Goal: Subscribe to service/newsletter

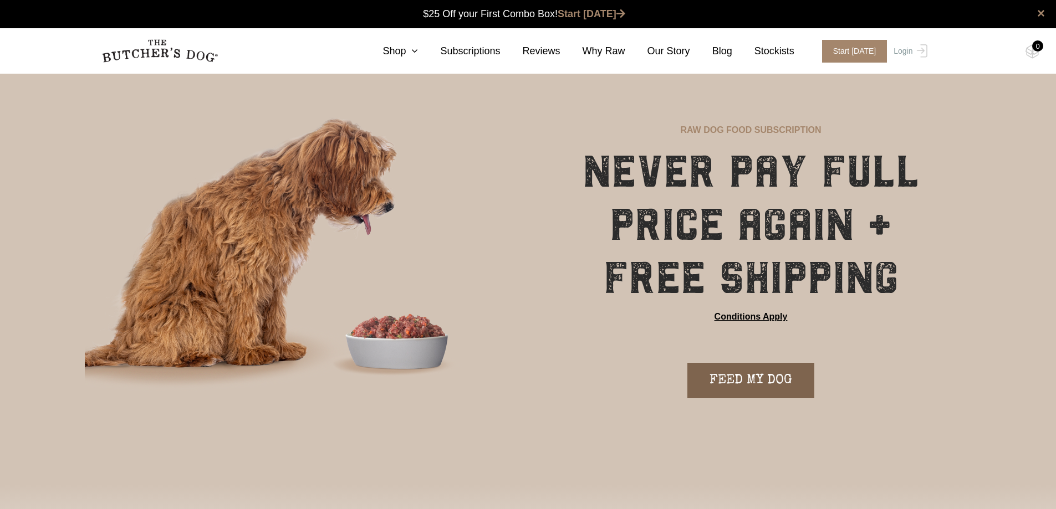
click at [785, 389] on link "FEED MY DOG" at bounding box center [750, 380] width 127 height 35
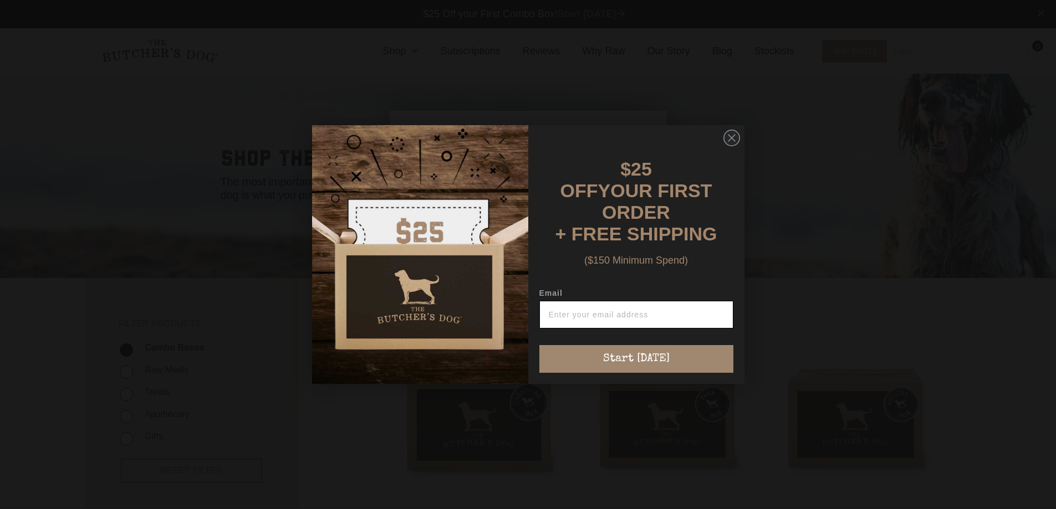
click at [652, 309] on input "Email" at bounding box center [636, 315] width 194 height 28
type input "[EMAIL_ADDRESS][DOMAIN_NAME]"
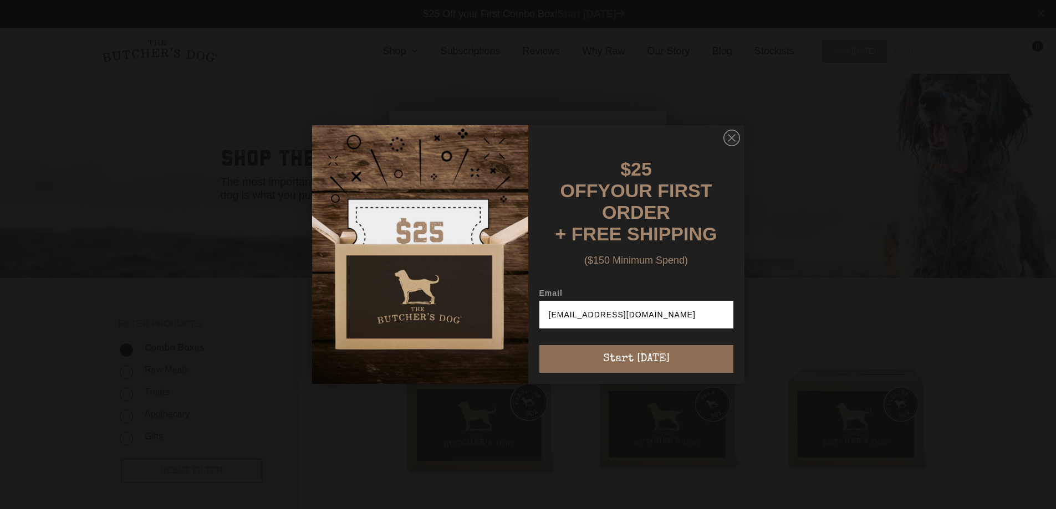
click at [639, 354] on button "Start [DATE]" at bounding box center [636, 359] width 194 height 28
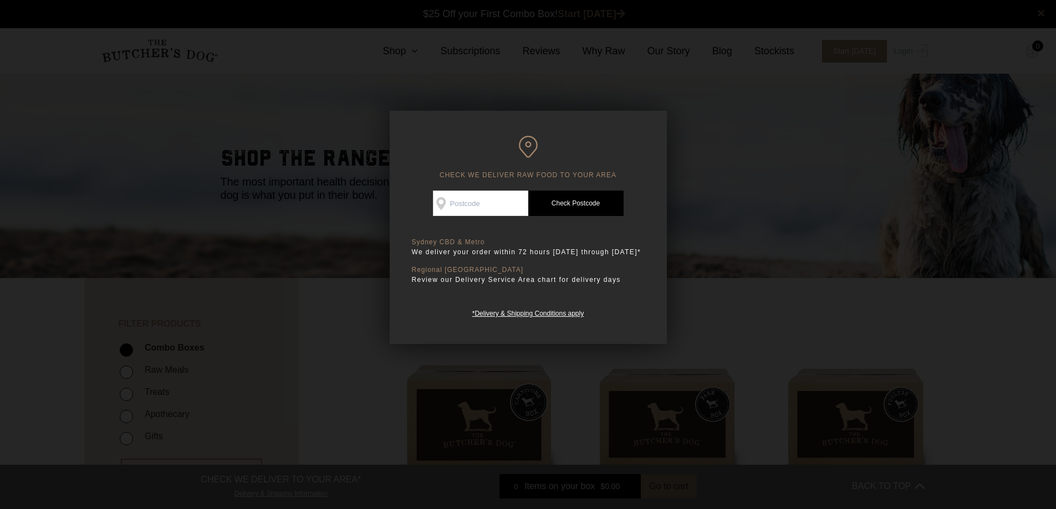
click at [494, 199] on input "Check Availability At" at bounding box center [480, 203] width 95 height 25
type input "4129"
click at [544, 200] on link "Check Postcode" at bounding box center [575, 203] width 95 height 25
